Goal: Book appointment/travel/reservation

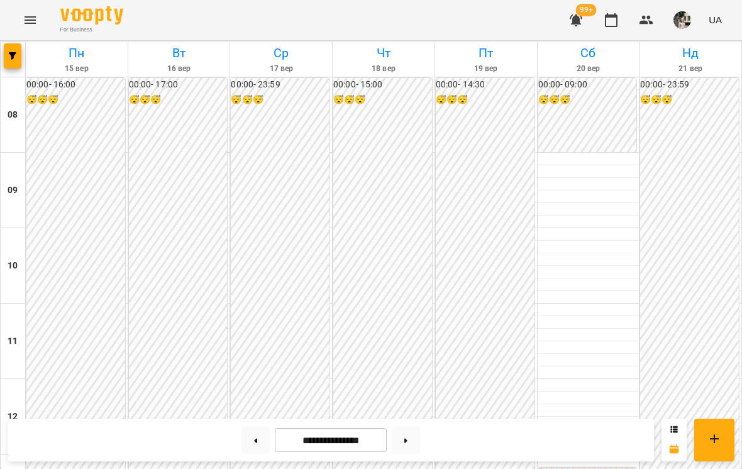
scroll to position [711, 0]
click at [418, 436] on button at bounding box center [406, 440] width 28 height 28
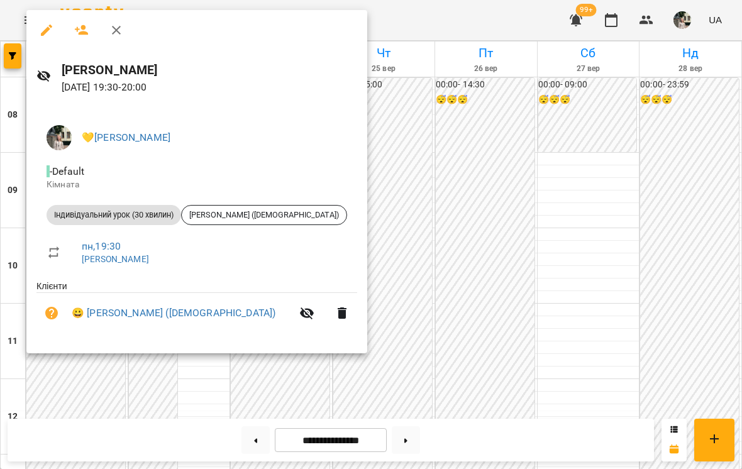
click at [390, 332] on div at bounding box center [371, 234] width 742 height 469
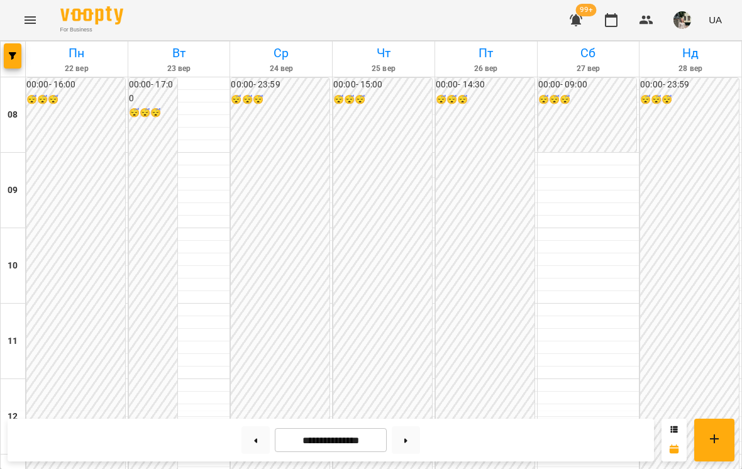
scroll to position [591, 0]
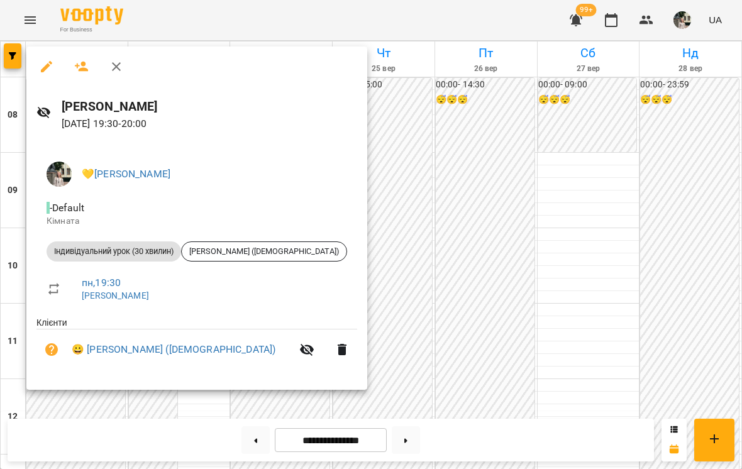
click at [342, 319] on div at bounding box center [371, 234] width 742 height 469
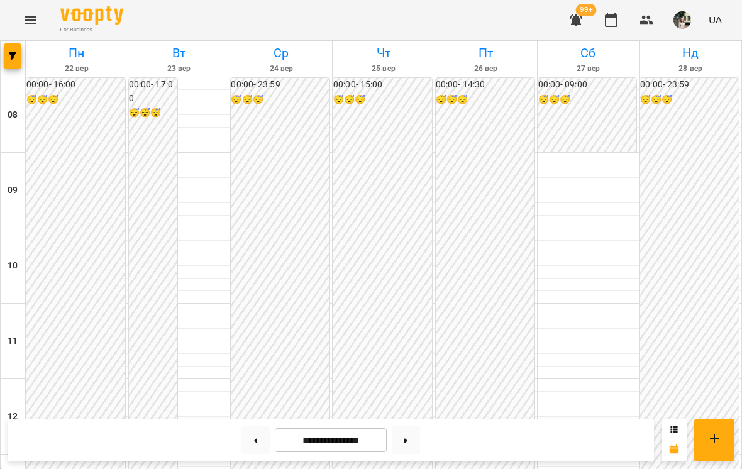
click at [259, 450] on button at bounding box center [255, 440] width 28 height 28
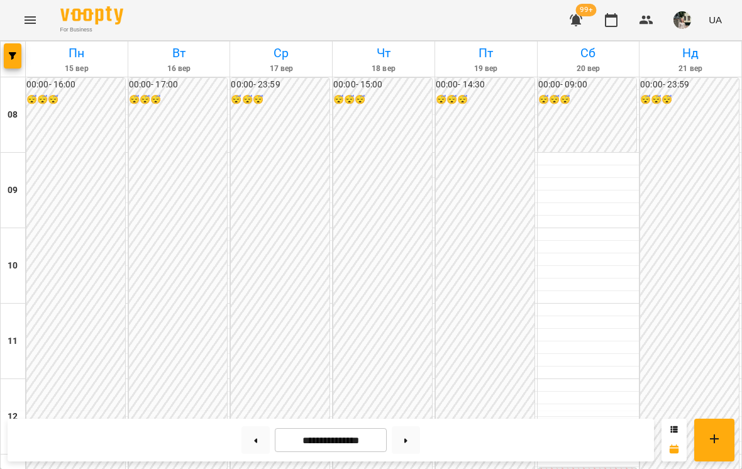
scroll to position [750, 0]
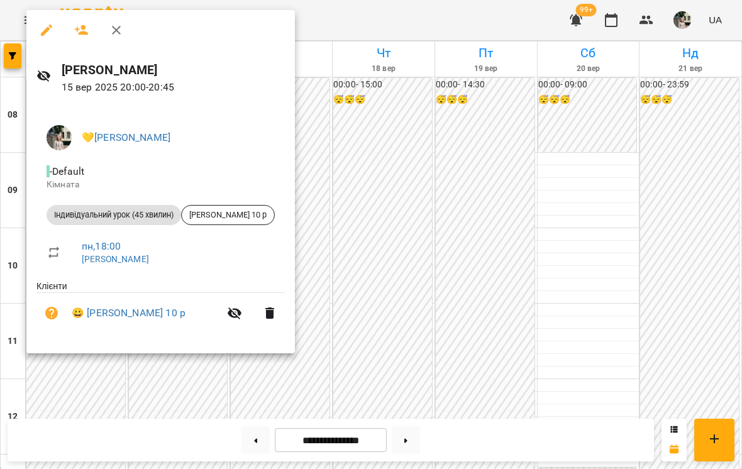
click at [365, 194] on div at bounding box center [371, 234] width 742 height 469
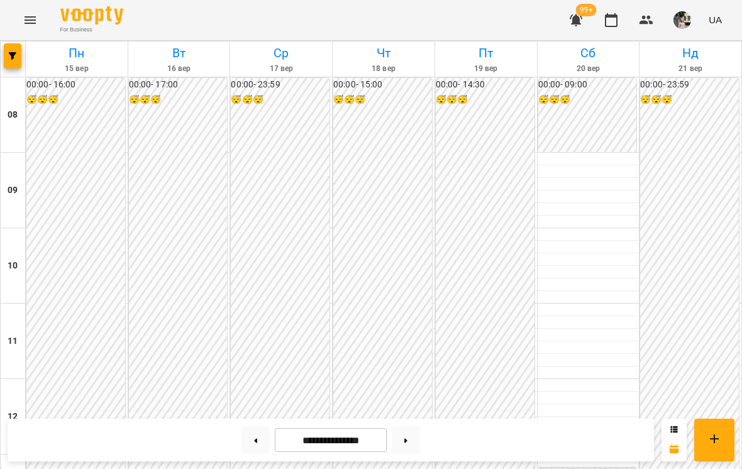
click at [406, 448] on button at bounding box center [406, 440] width 28 height 28
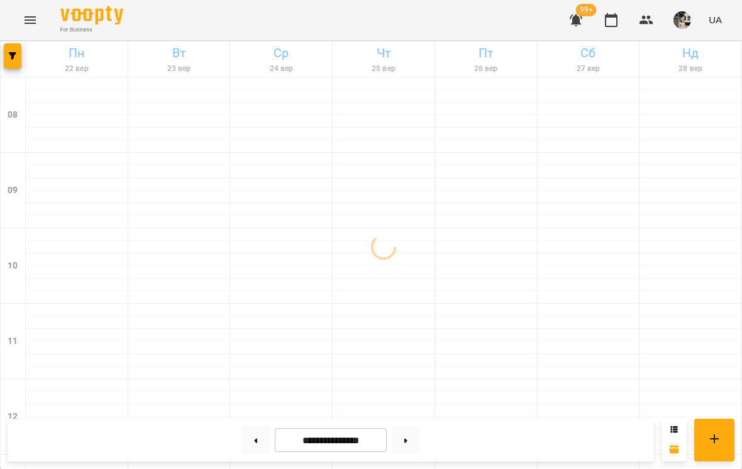
click at [256, 435] on button at bounding box center [255, 440] width 28 height 28
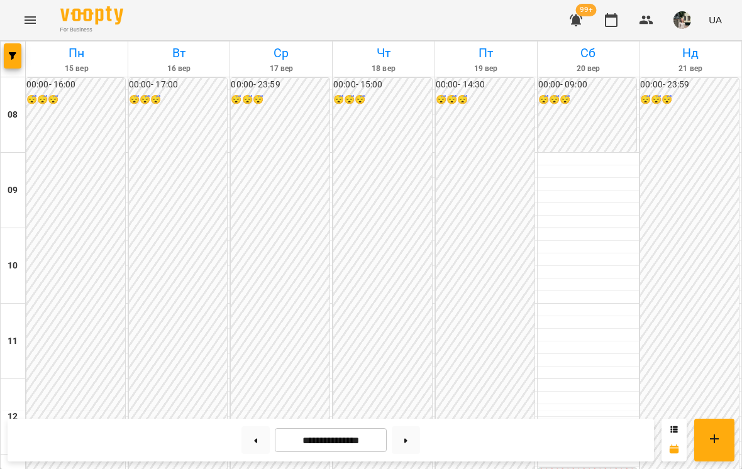
scroll to position [621, 0]
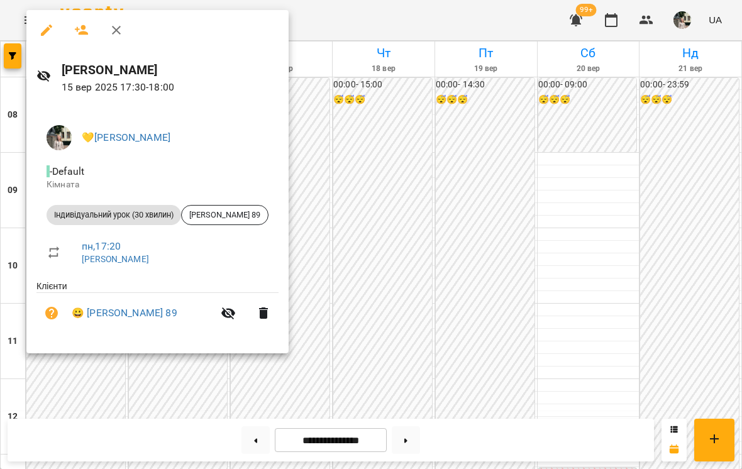
click at [364, 311] on div at bounding box center [371, 234] width 742 height 469
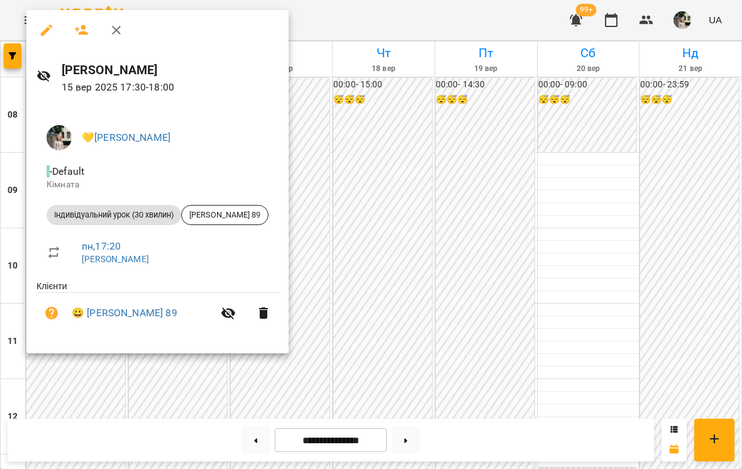
click at [553, 147] on div at bounding box center [371, 234] width 742 height 469
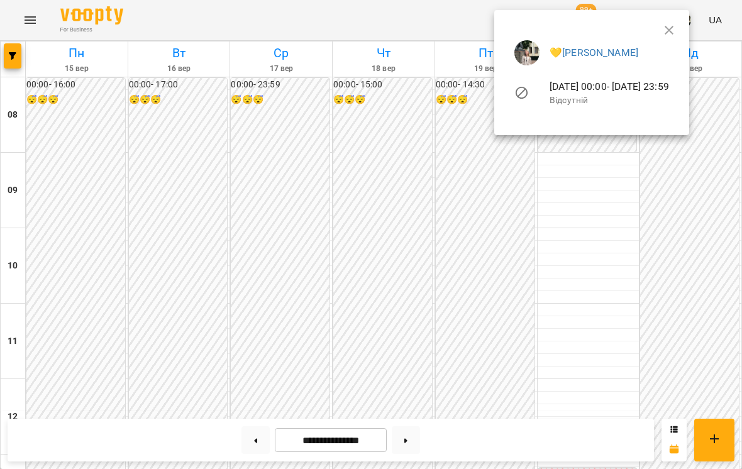
click at [703, 360] on div at bounding box center [371, 234] width 742 height 469
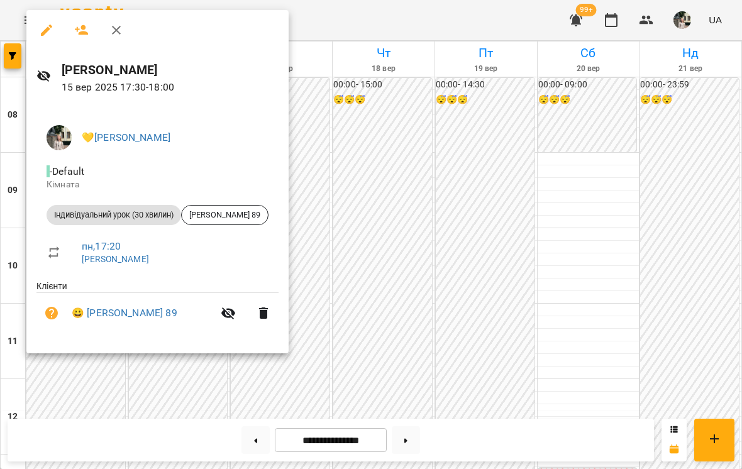
click at [597, 196] on div at bounding box center [371, 234] width 742 height 469
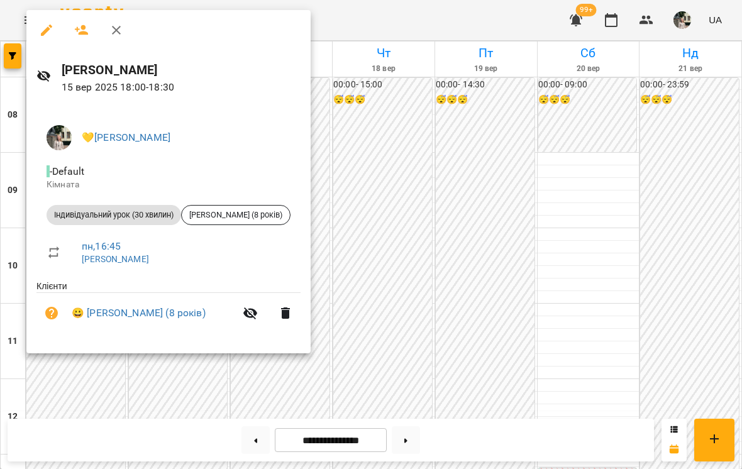
click at [640, 300] on div at bounding box center [371, 234] width 742 height 469
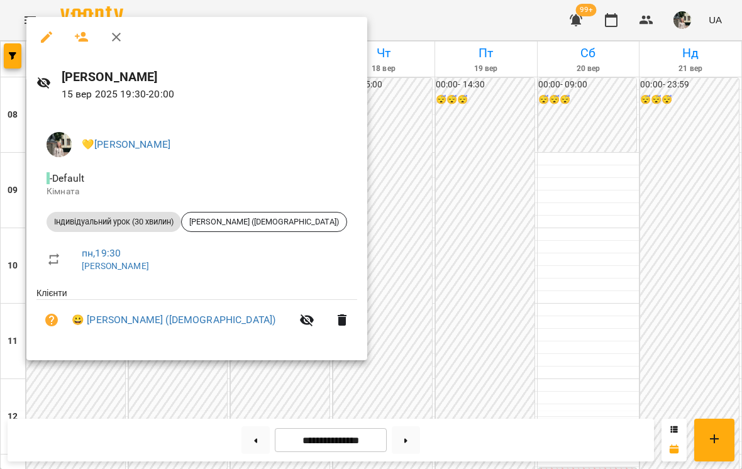
click at [384, 306] on div at bounding box center [371, 234] width 742 height 469
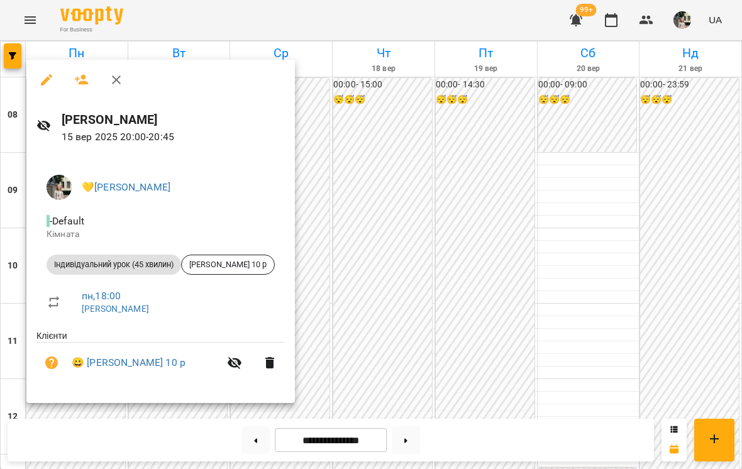
click at [368, 308] on div at bounding box center [371, 234] width 742 height 469
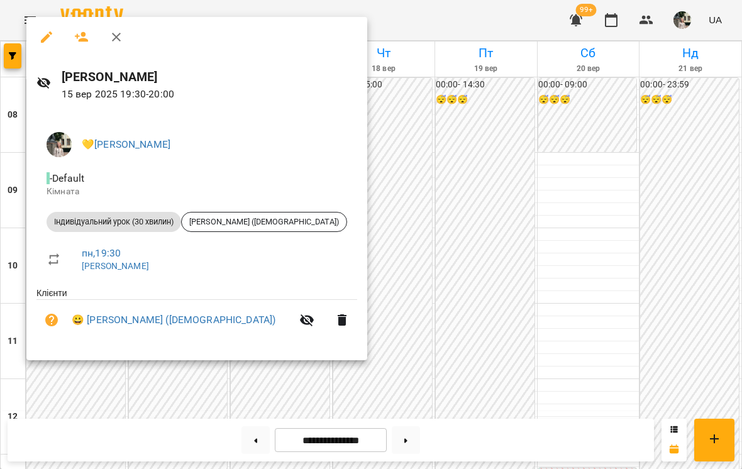
click at [390, 317] on div at bounding box center [371, 234] width 742 height 469
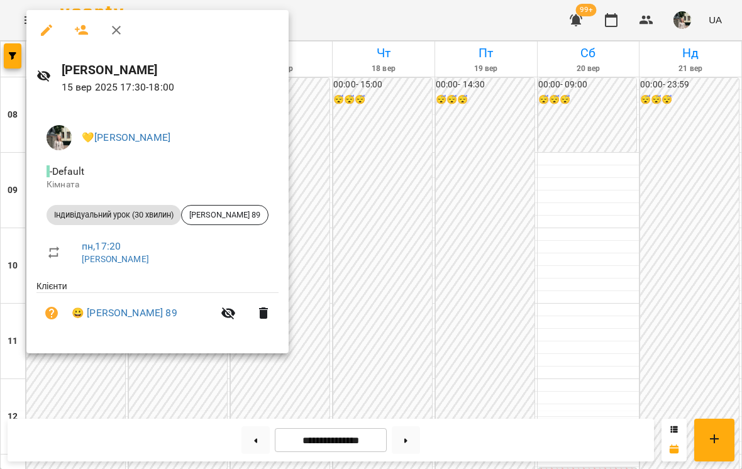
click at [394, 318] on div at bounding box center [371, 234] width 742 height 469
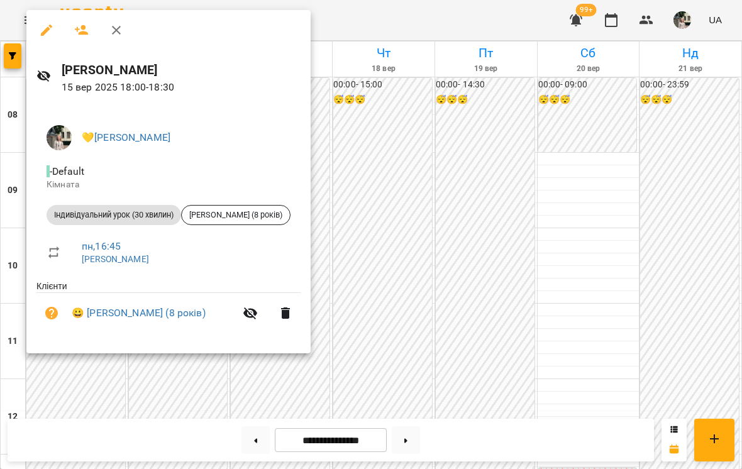
click at [402, 314] on div at bounding box center [371, 234] width 742 height 469
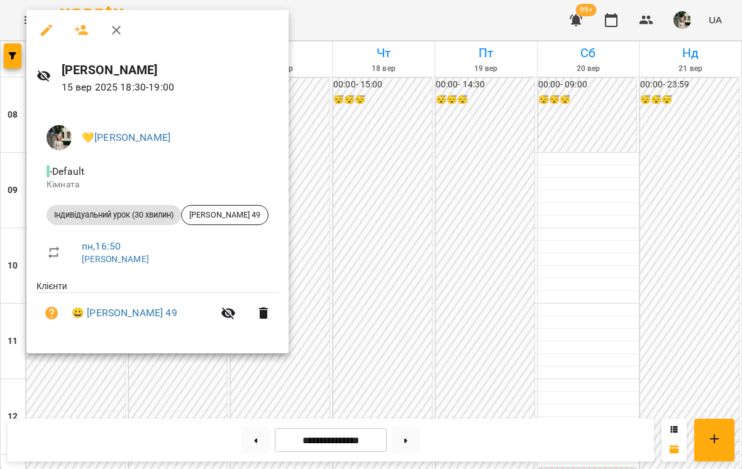
click at [376, 320] on div at bounding box center [371, 234] width 742 height 469
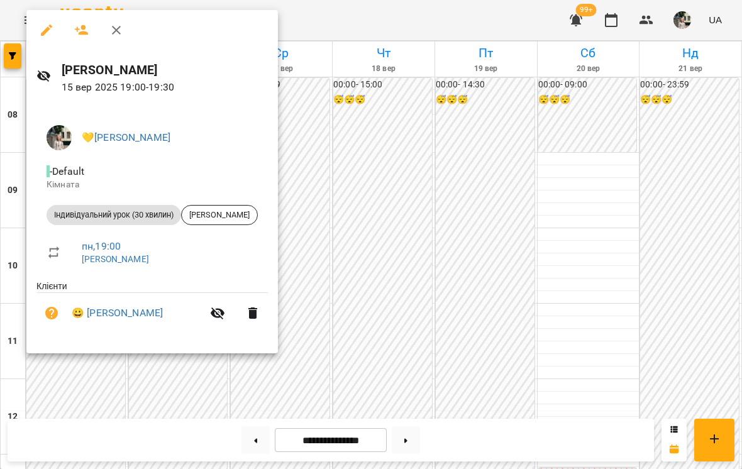
click at [468, 292] on div at bounding box center [371, 234] width 742 height 469
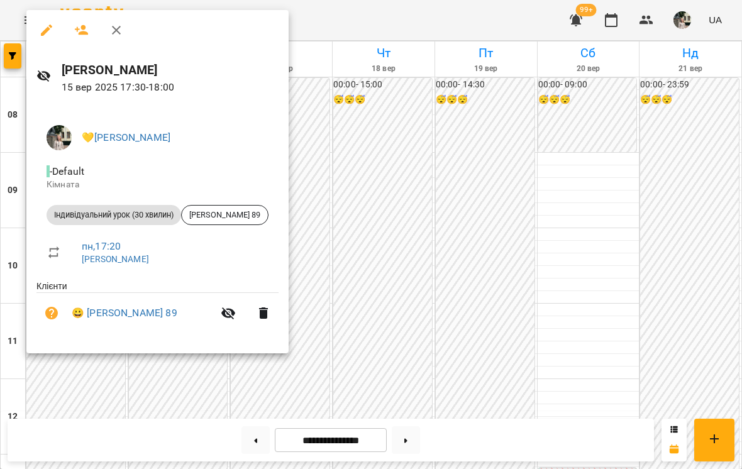
click at [618, 277] on div at bounding box center [371, 234] width 742 height 469
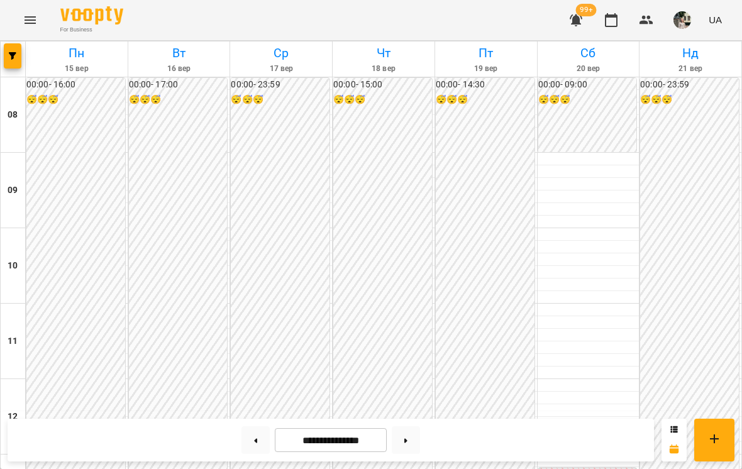
click at [412, 440] on button at bounding box center [406, 440] width 28 height 28
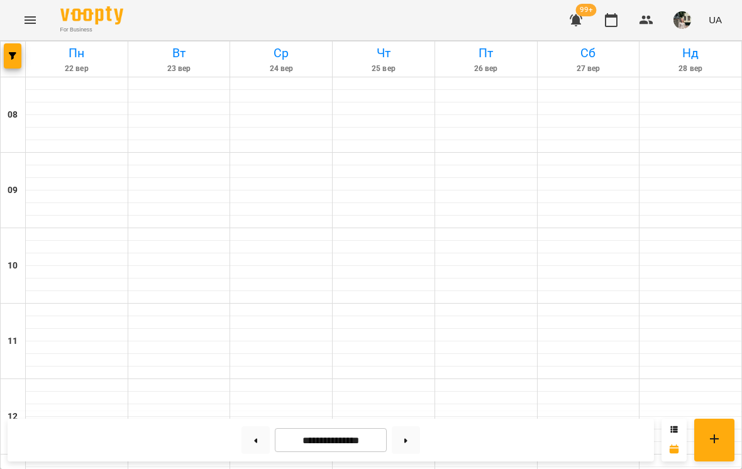
type input "**********"
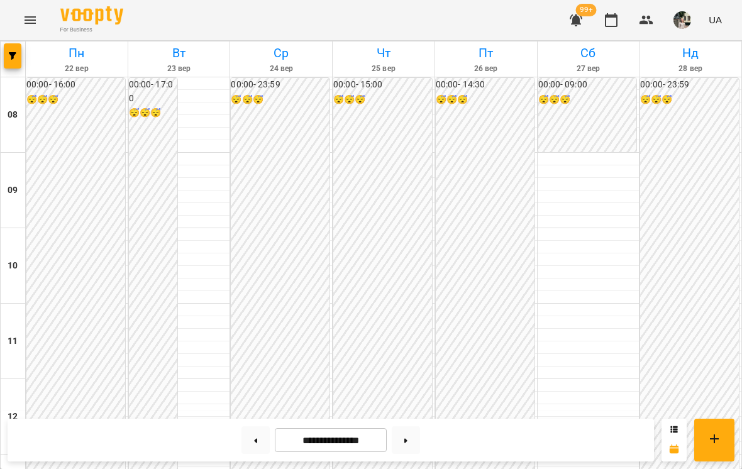
scroll to position [467, 0]
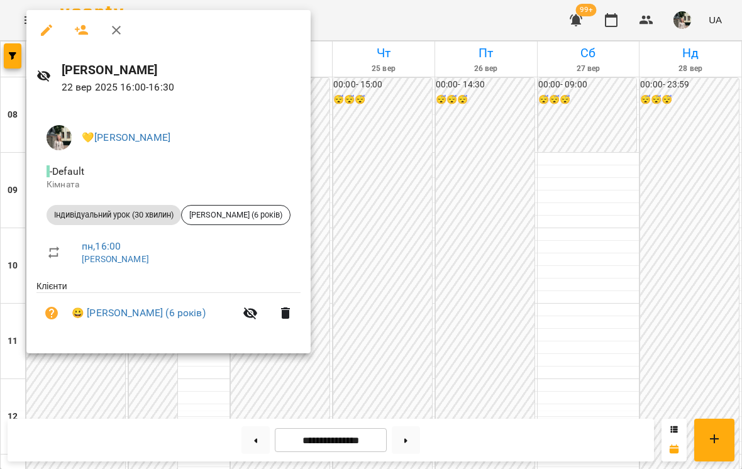
click at [506, 143] on div at bounding box center [371, 234] width 742 height 469
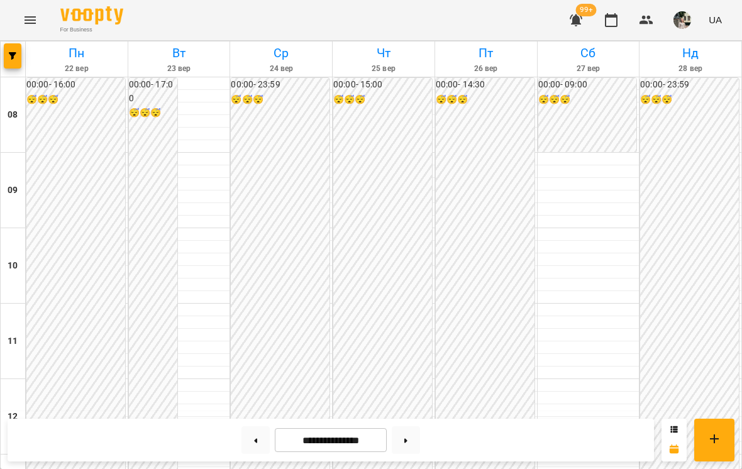
scroll to position [643, 0]
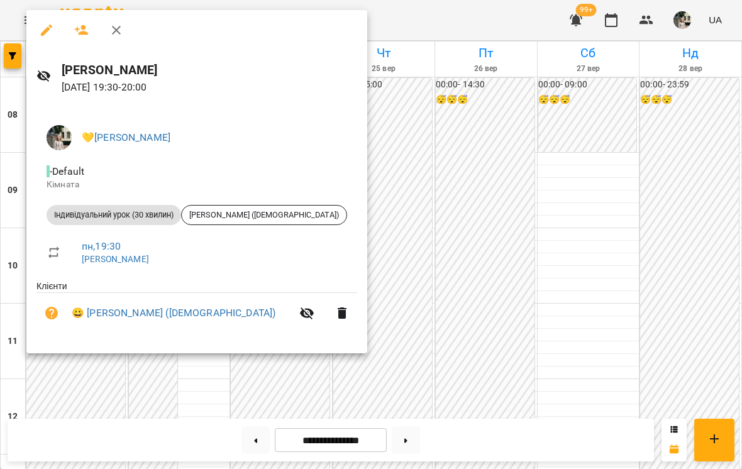
click at [397, 319] on div at bounding box center [371, 234] width 742 height 469
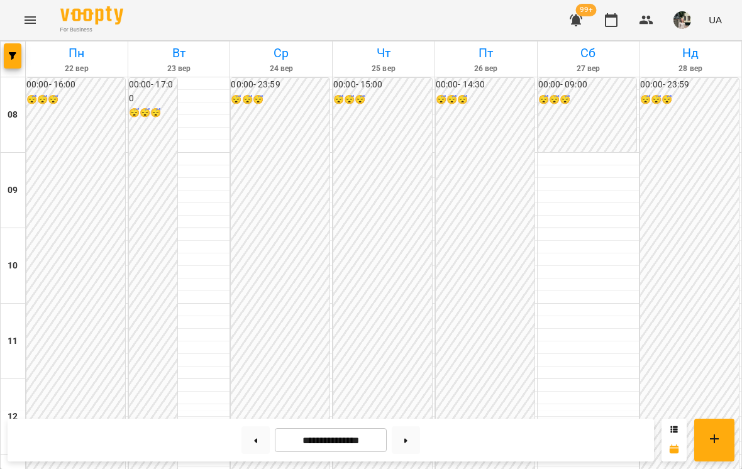
scroll to position [396, 0]
